Goal: Download file/media

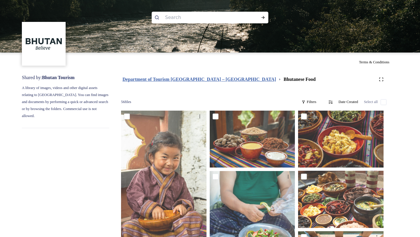
click at [182, 80] on strong "Department of Tourism [GEOGRAPHIC_DATA] – [GEOGRAPHIC_DATA]" at bounding box center [198, 79] width 153 height 5
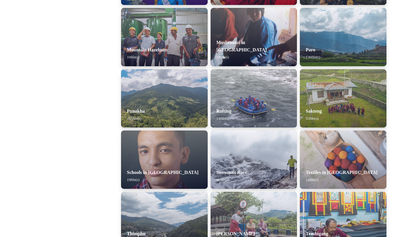
scroll to position [516, 0]
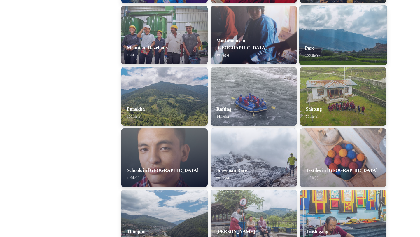
click at [342, 35] on img at bounding box center [343, 34] width 88 height 59
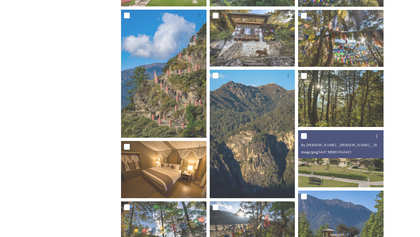
scroll to position [650, 0]
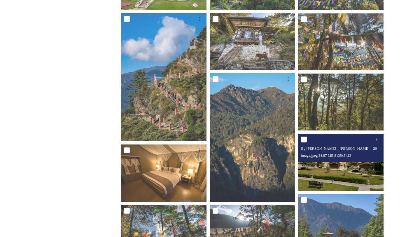
click at [329, 173] on img at bounding box center [340, 161] width 85 height 57
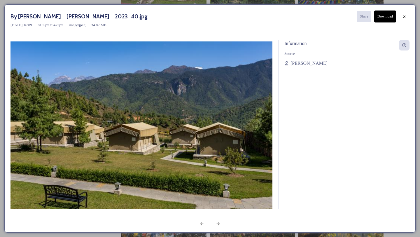
click at [381, 17] on button "Download" at bounding box center [385, 16] width 22 height 12
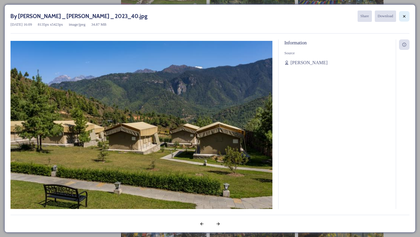
click at [403, 15] on icon at bounding box center [404, 16] width 2 height 2
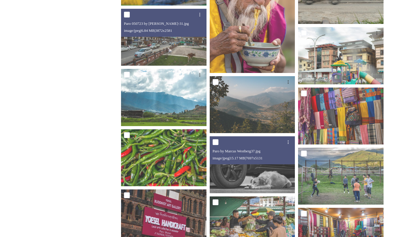
scroll to position [3084, 0]
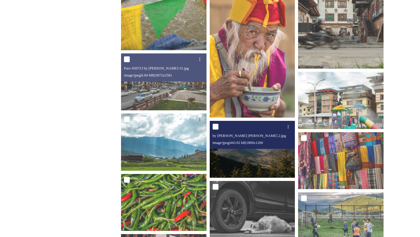
click at [249, 153] on img at bounding box center [252, 149] width 85 height 57
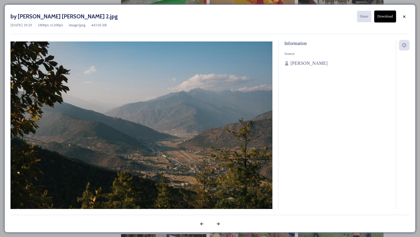
click at [386, 17] on button "Download" at bounding box center [385, 16] width 22 height 12
click at [403, 16] on icon at bounding box center [404, 16] width 5 height 5
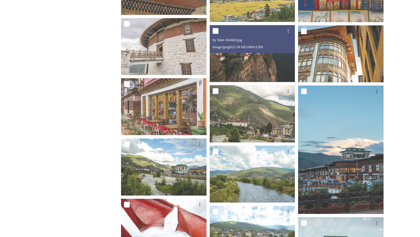
scroll to position [2774, 0]
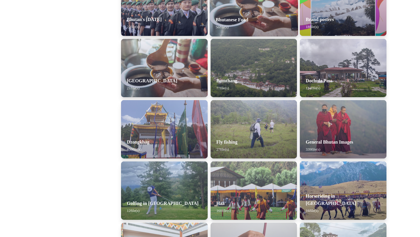
scroll to position [179, 0]
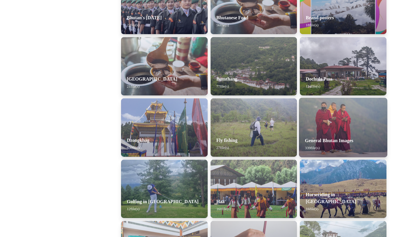
click at [340, 136] on div "General Bhutan Images 339 file(s)" at bounding box center [343, 144] width 88 height 26
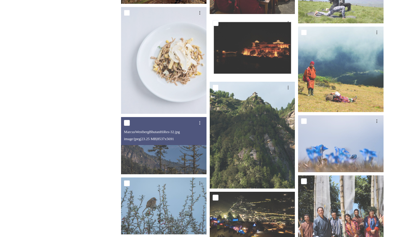
scroll to position [2411, 0]
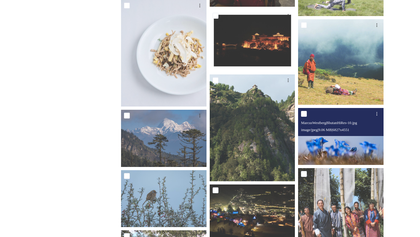
click at [326, 146] on img at bounding box center [340, 136] width 85 height 57
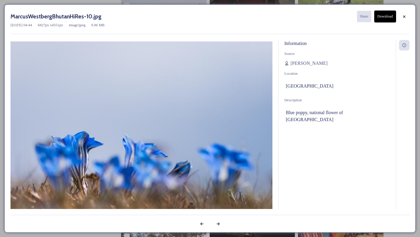
click at [385, 16] on button "Download" at bounding box center [385, 16] width 22 height 12
click at [402, 14] on icon at bounding box center [404, 16] width 5 height 5
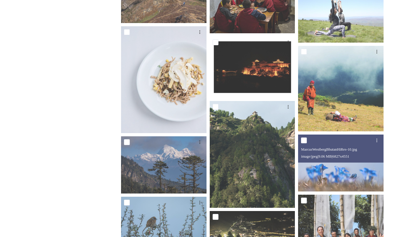
scroll to position [2396, 0]
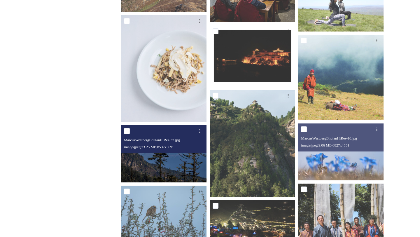
click at [174, 154] on img at bounding box center [163, 153] width 85 height 57
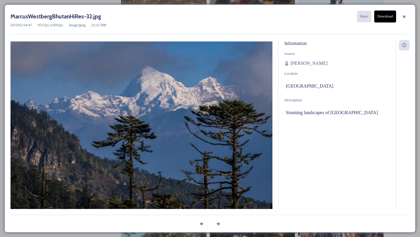
click at [384, 19] on button "Download" at bounding box center [385, 16] width 22 height 12
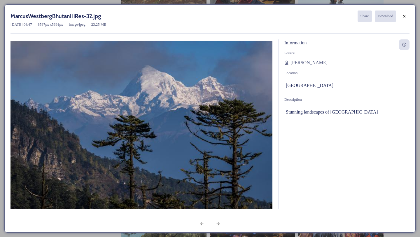
click at [378, 31] on div "MarcusWestbergBhutanHiRes-32.jpg Share Download [DATE] 04:47 8537 px x 5691 px …" at bounding box center [209, 21] width 399 height 23
click at [221, 17] on div "MarcusWestbergBhutanHiRes-32.jpg Share Download" at bounding box center [209, 15] width 399 height 11
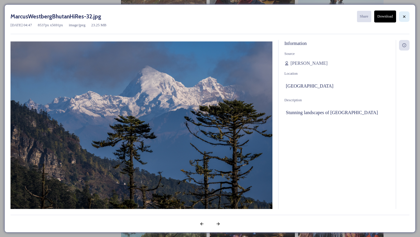
click at [402, 18] on icon at bounding box center [404, 16] width 5 height 5
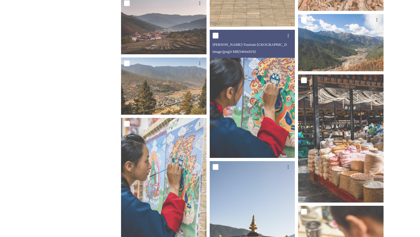
scroll to position [7577, 0]
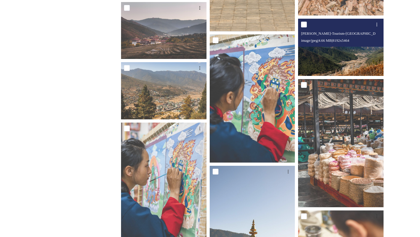
click at [344, 60] on img at bounding box center [340, 47] width 85 height 57
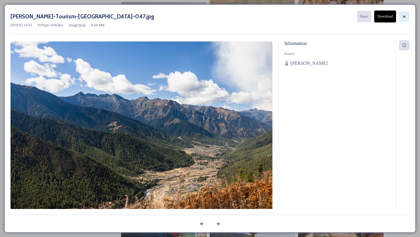
click at [401, 17] on div at bounding box center [404, 16] width 10 height 10
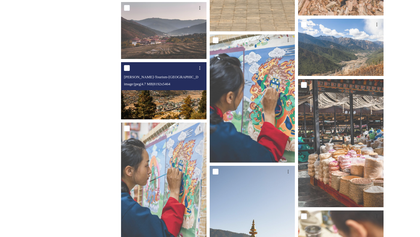
click at [165, 107] on img at bounding box center [163, 90] width 85 height 57
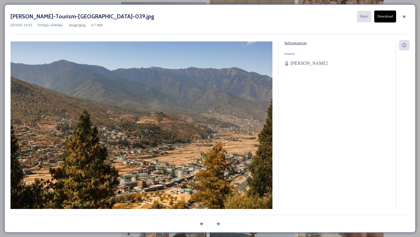
click at [386, 19] on button "Download" at bounding box center [385, 16] width 22 height 12
click at [404, 15] on icon at bounding box center [404, 16] width 5 height 5
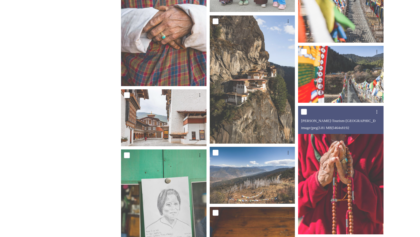
scroll to position [8380, 0]
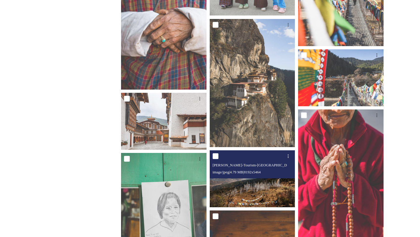
click at [247, 197] on img at bounding box center [252, 178] width 85 height 57
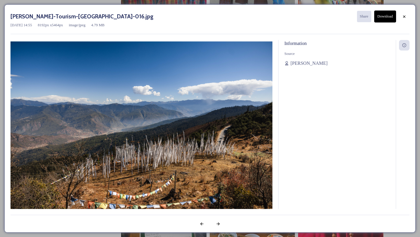
click at [384, 17] on button "Download" at bounding box center [385, 16] width 22 height 12
click at [402, 17] on icon at bounding box center [404, 16] width 5 height 5
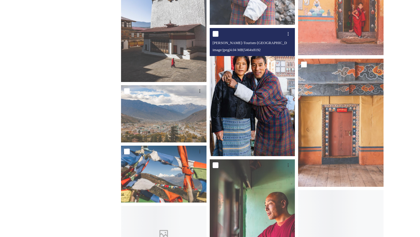
scroll to position [9015, 0]
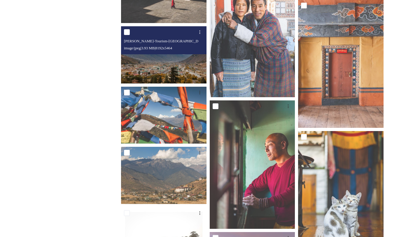
click at [177, 63] on img at bounding box center [163, 54] width 85 height 57
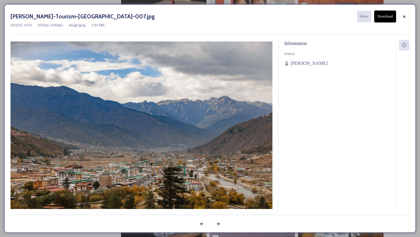
click at [385, 19] on button "Download" at bounding box center [385, 16] width 22 height 12
click at [405, 15] on icon at bounding box center [404, 16] width 5 height 5
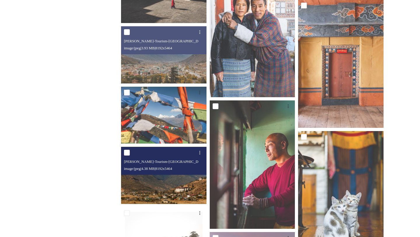
click at [175, 175] on img at bounding box center [163, 175] width 85 height 57
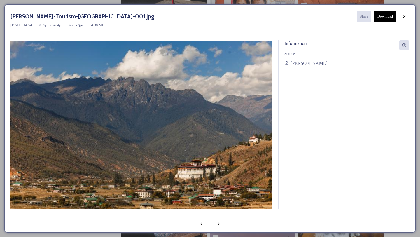
click at [386, 17] on button "Download" at bounding box center [385, 16] width 22 height 12
click at [405, 15] on icon at bounding box center [404, 16] width 5 height 5
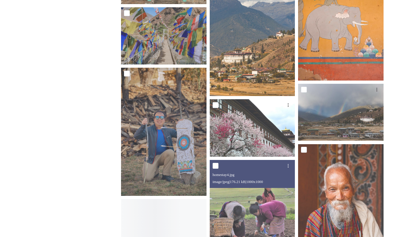
scroll to position [9516, 0]
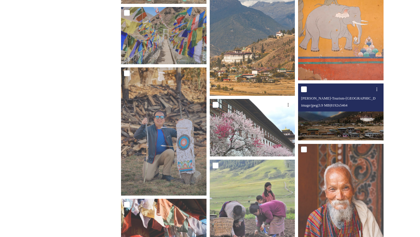
click at [345, 127] on img at bounding box center [340, 111] width 85 height 57
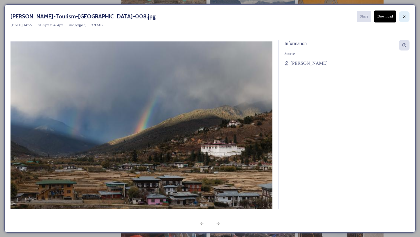
click at [403, 16] on icon at bounding box center [404, 16] width 5 height 5
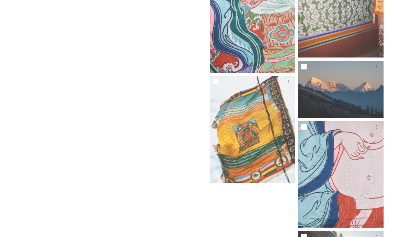
scroll to position [10506, 0]
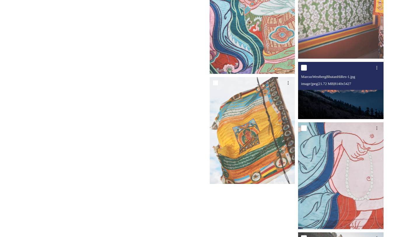
click at [348, 102] on img at bounding box center [340, 90] width 85 height 57
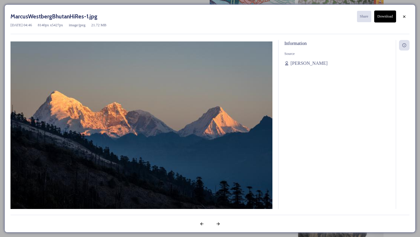
click at [387, 17] on button "Download" at bounding box center [385, 16] width 22 height 12
click at [403, 15] on icon at bounding box center [404, 16] width 5 height 5
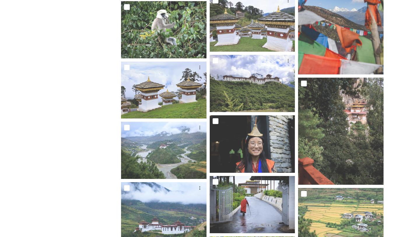
scroll to position [5950, 0]
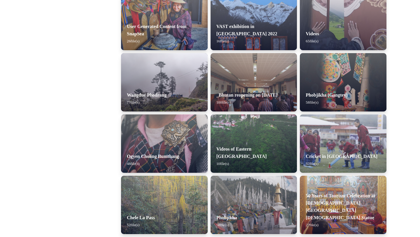
scroll to position [836, 0]
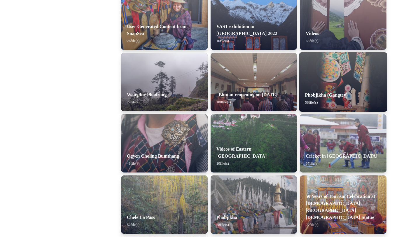
click at [347, 73] on img at bounding box center [343, 81] width 88 height 59
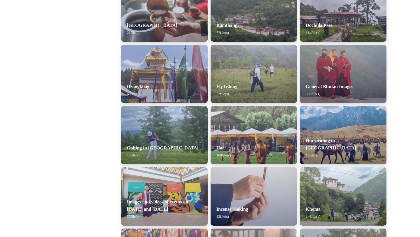
scroll to position [233, 0]
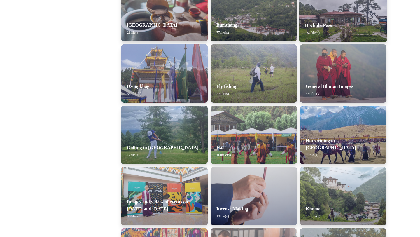
click at [332, 24] on strong "Dochula Pass" at bounding box center [318, 25] width 27 height 5
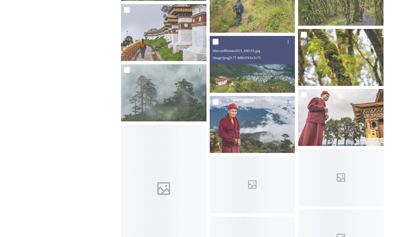
scroll to position [2614, 0]
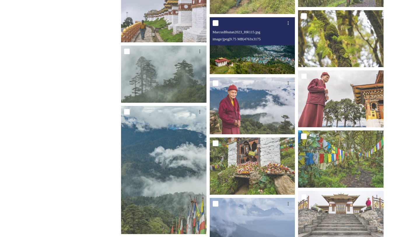
click at [254, 54] on img at bounding box center [252, 45] width 85 height 57
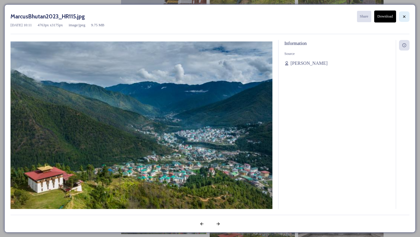
click at [403, 19] on div at bounding box center [404, 16] width 10 height 10
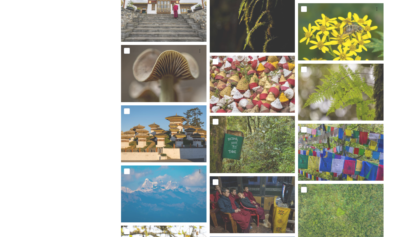
scroll to position [798, 0]
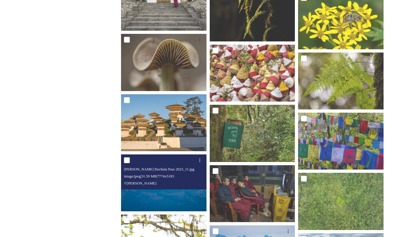
click at [164, 187] on div "[PERSON_NAME] Dochula Pass 2023_11.jpg image/jpeg | 31.59 MB | 7774 x 5183 © [P…" at bounding box center [163, 171] width 85 height 35
click at [173, 188] on div "[PERSON_NAME] Dochula Pass 2023_11.jpg image/jpeg | 31.59 MB | 7774 x 5183 © [P…" at bounding box center [163, 171] width 85 height 35
click at [173, 192] on img at bounding box center [163, 182] width 85 height 57
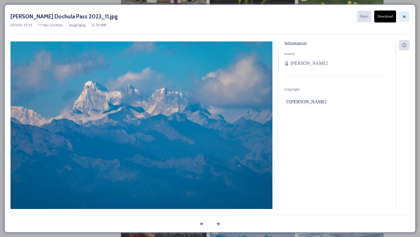
click at [400, 17] on div at bounding box center [404, 16] width 10 height 10
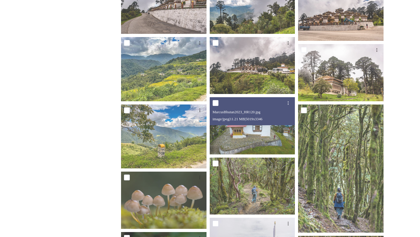
scroll to position [0, 0]
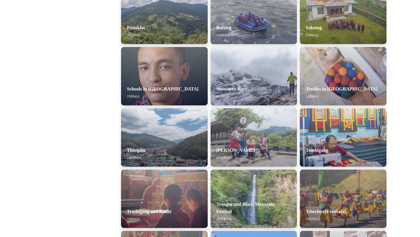
scroll to position [597, 0]
click at [258, 94] on div "Snowman Race 65 file(s)" at bounding box center [254, 92] width 88 height 26
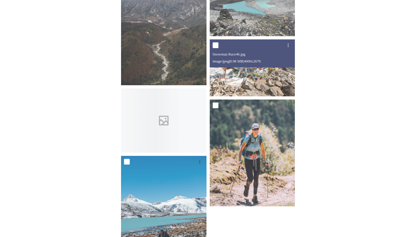
scroll to position [1901, 0]
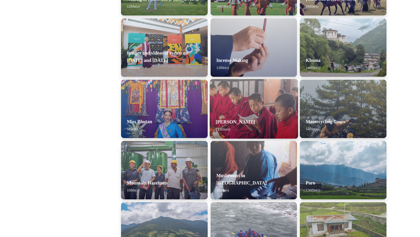
scroll to position [386, 0]
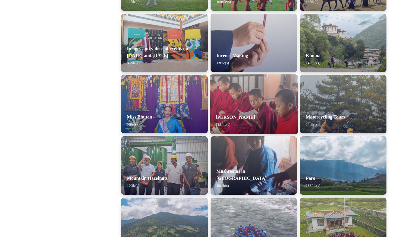
click at [274, 108] on div "[PERSON_NAME] 113 file(s)" at bounding box center [254, 121] width 88 height 26
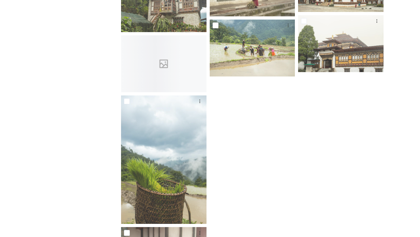
scroll to position [3048, 0]
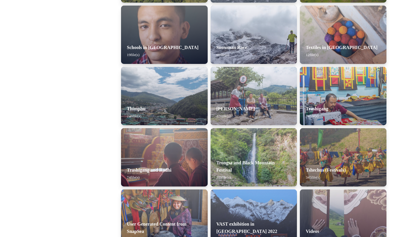
scroll to position [650, 0]
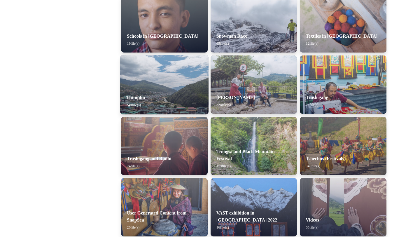
click at [168, 96] on div "Thimphu 248 file(s)" at bounding box center [164, 101] width 88 height 26
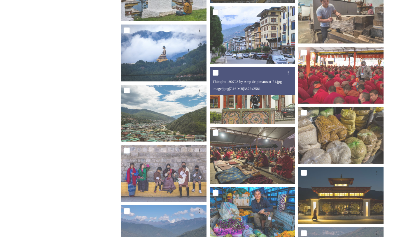
scroll to position [1492, 0]
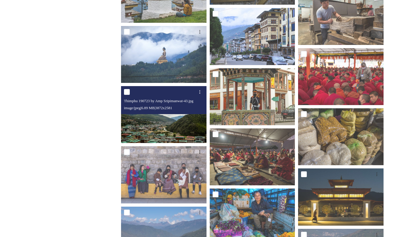
click at [170, 123] on img at bounding box center [163, 114] width 85 height 57
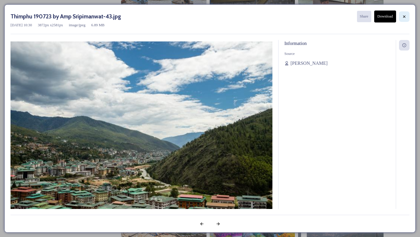
click at [403, 18] on icon at bounding box center [404, 16] width 5 height 5
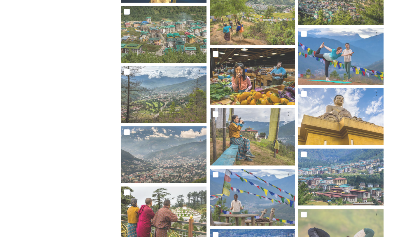
scroll to position [1031, 0]
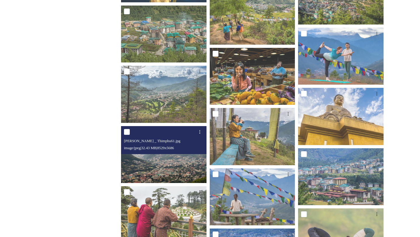
click at [160, 161] on img at bounding box center [163, 154] width 85 height 57
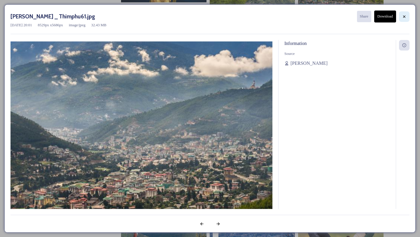
click at [403, 14] on icon at bounding box center [404, 16] width 5 height 5
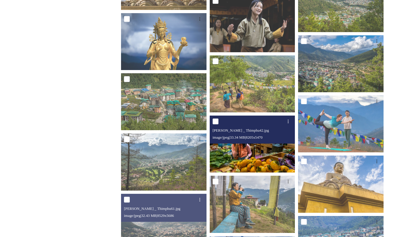
scroll to position [903, 0]
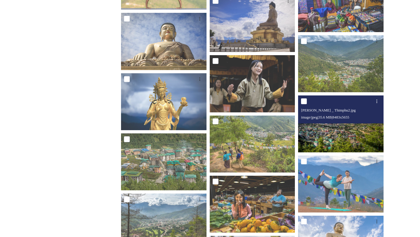
click at [339, 135] on img at bounding box center [340, 123] width 85 height 57
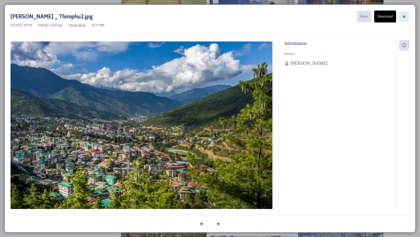
click at [404, 17] on icon at bounding box center [404, 16] width 2 height 2
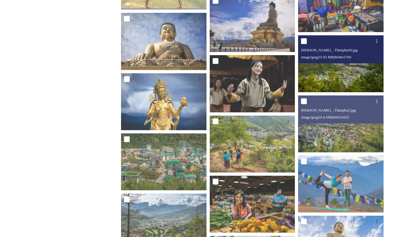
click at [351, 75] on img at bounding box center [340, 63] width 85 height 57
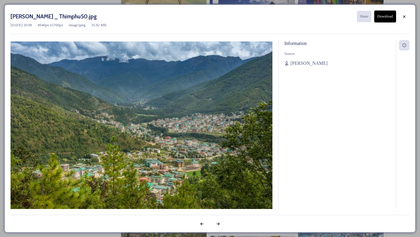
click at [384, 17] on button "Download" at bounding box center [385, 16] width 22 height 12
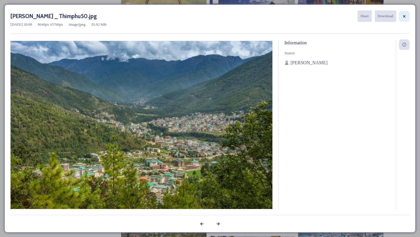
click at [404, 17] on icon at bounding box center [404, 16] width 5 height 5
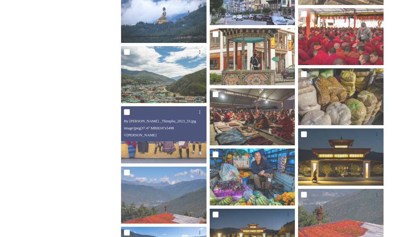
scroll to position [1522, 0]
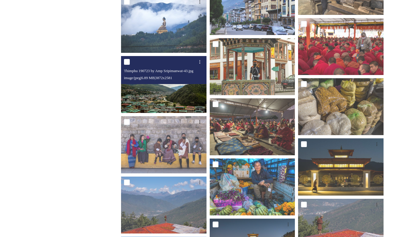
click at [173, 95] on img at bounding box center [163, 84] width 85 height 57
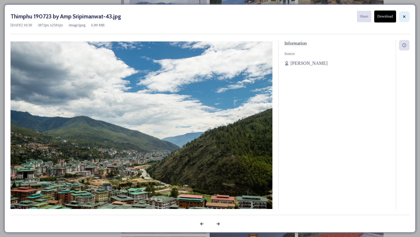
click at [405, 16] on icon at bounding box center [404, 16] width 5 height 5
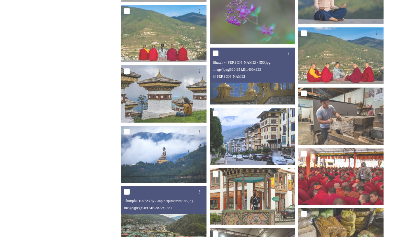
scroll to position [1394, 0]
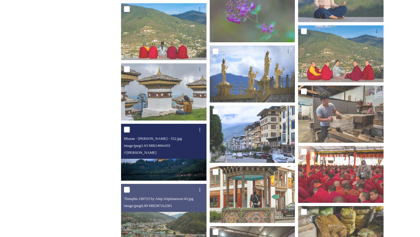
click at [170, 168] on img at bounding box center [163, 152] width 85 height 57
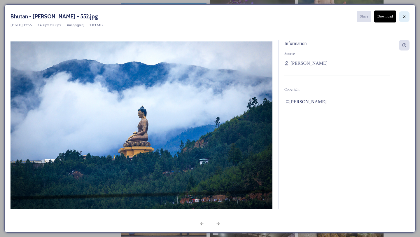
click at [405, 15] on icon at bounding box center [404, 16] width 2 height 2
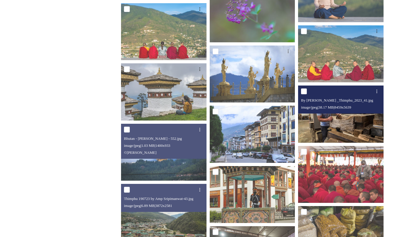
scroll to position [1399, 0]
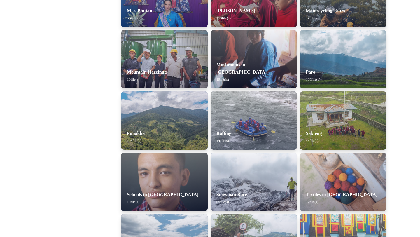
scroll to position [492, 0]
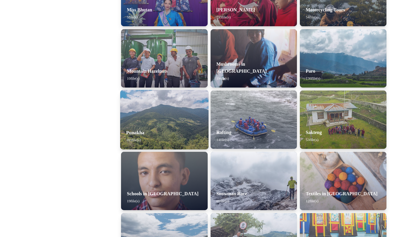
click at [144, 138] on div "Punakha 103 file(s)" at bounding box center [164, 136] width 88 height 26
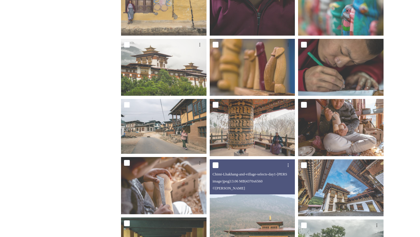
scroll to position [1332, 0]
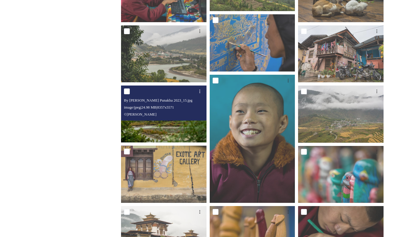
click at [168, 122] on img at bounding box center [163, 113] width 85 height 57
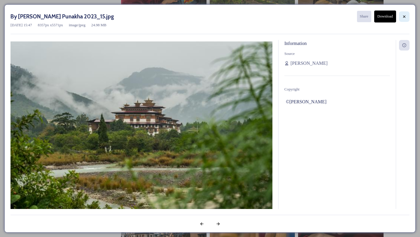
click at [400, 16] on div at bounding box center [404, 16] width 10 height 10
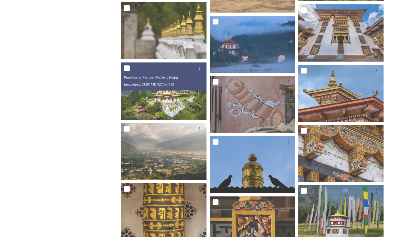
scroll to position [1768, 0]
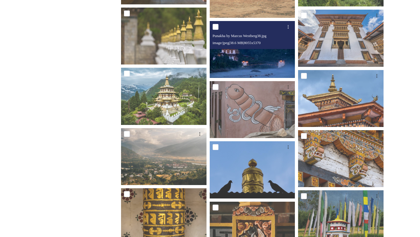
click at [262, 64] on img at bounding box center [252, 49] width 85 height 57
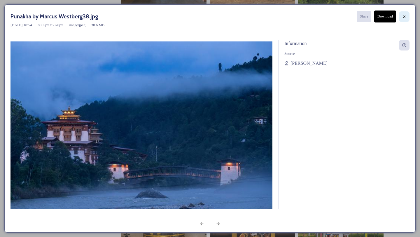
click at [403, 15] on icon at bounding box center [404, 16] width 5 height 5
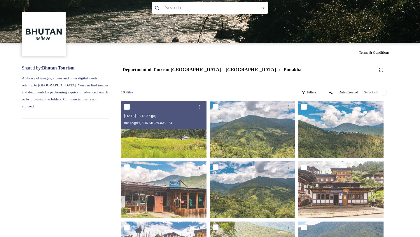
scroll to position [0, 0]
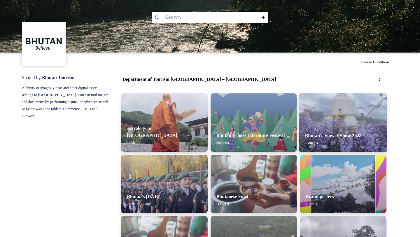
click at [334, 108] on img at bounding box center [343, 122] width 88 height 59
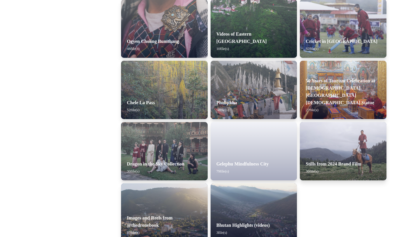
scroll to position [961, 0]
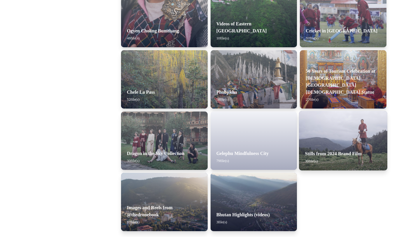
click at [316, 125] on img at bounding box center [343, 140] width 88 height 59
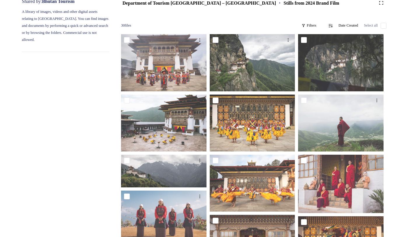
scroll to position [77, 0]
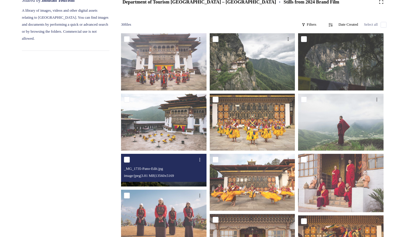
click at [168, 175] on span "image/jpeg | 3.81 MB | 13560 x 5169" at bounding box center [149, 175] width 50 height 4
click at [172, 163] on div at bounding box center [164, 159] width 81 height 10
click at [168, 170] on div "_MG_1735-Pano-Edit.jpg" at bounding box center [164, 168] width 81 height 7
click at [194, 181] on div "_MG_1735-Pano-Edit.jpg image/jpeg | 3.81 MB | 13560 x 5169" at bounding box center [163, 168] width 85 height 28
click at [198, 159] on icon at bounding box center [199, 159] width 5 height 5
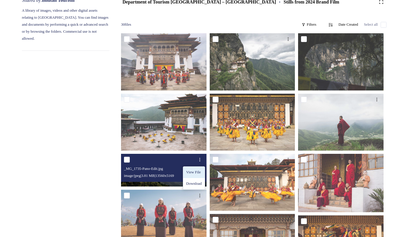
click at [194, 173] on span "View File" at bounding box center [193, 172] width 15 height 6
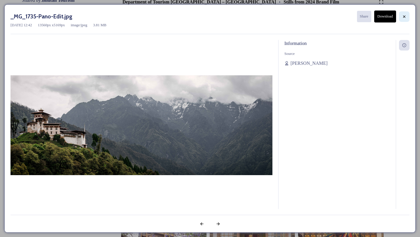
click at [404, 17] on icon at bounding box center [404, 16] width 2 height 2
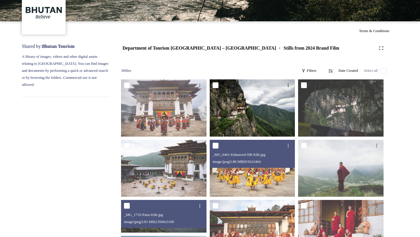
scroll to position [0, 0]
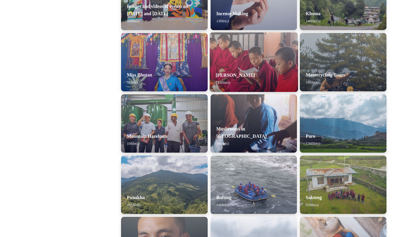
scroll to position [418, 0]
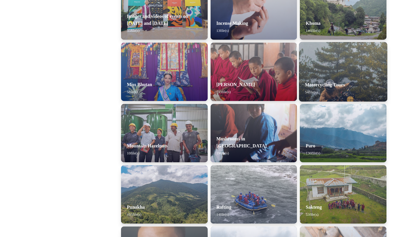
click at [326, 72] on img at bounding box center [343, 71] width 88 height 59
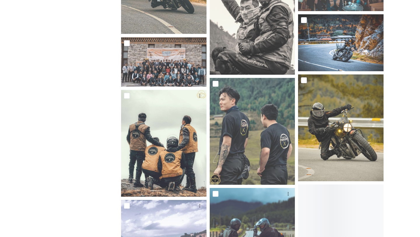
scroll to position [471, 0]
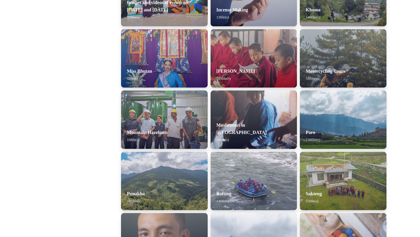
scroll to position [435, 0]
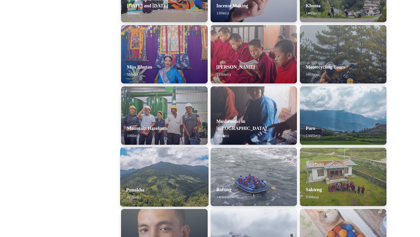
click at [169, 178] on img at bounding box center [164, 176] width 88 height 59
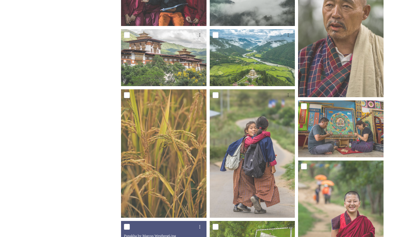
scroll to position [877, 0]
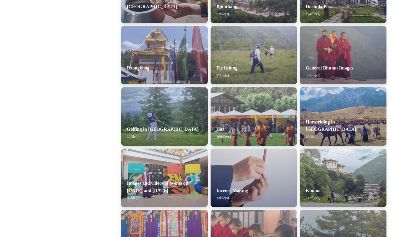
scroll to position [253, 0]
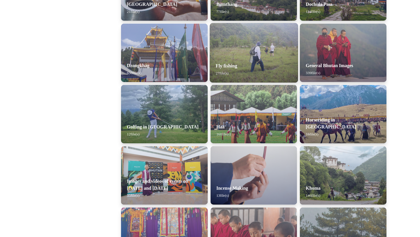
click at [252, 68] on div "Fly fishing 27 file(s)" at bounding box center [254, 69] width 88 height 26
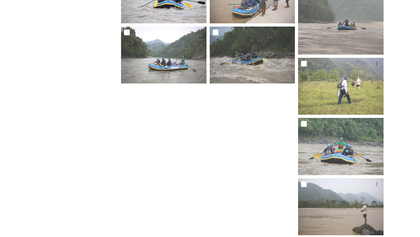
scroll to position [576, 0]
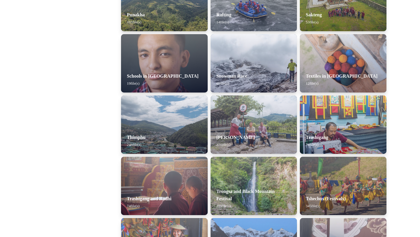
scroll to position [605, 0]
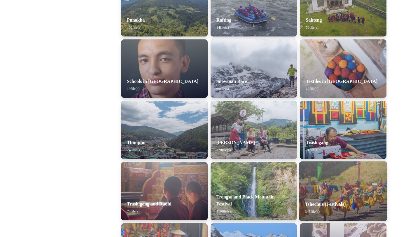
click at [344, 186] on img at bounding box center [343, 190] width 88 height 59
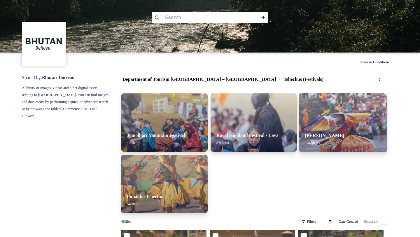
click at [369, 111] on img at bounding box center [343, 122] width 88 height 59
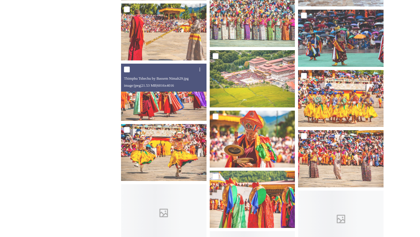
scroll to position [2272, 0]
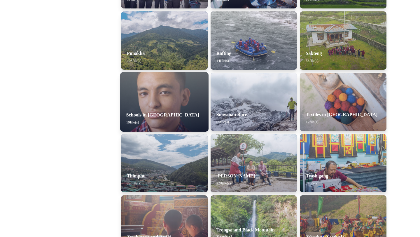
scroll to position [572, 0]
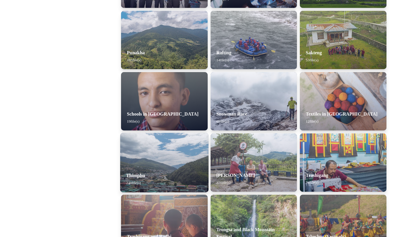
click at [175, 152] on img at bounding box center [164, 162] width 88 height 59
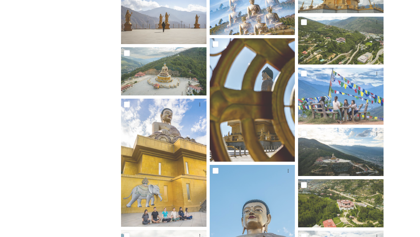
scroll to position [2671, 0]
